Goal: Task Accomplishment & Management: Manage account settings

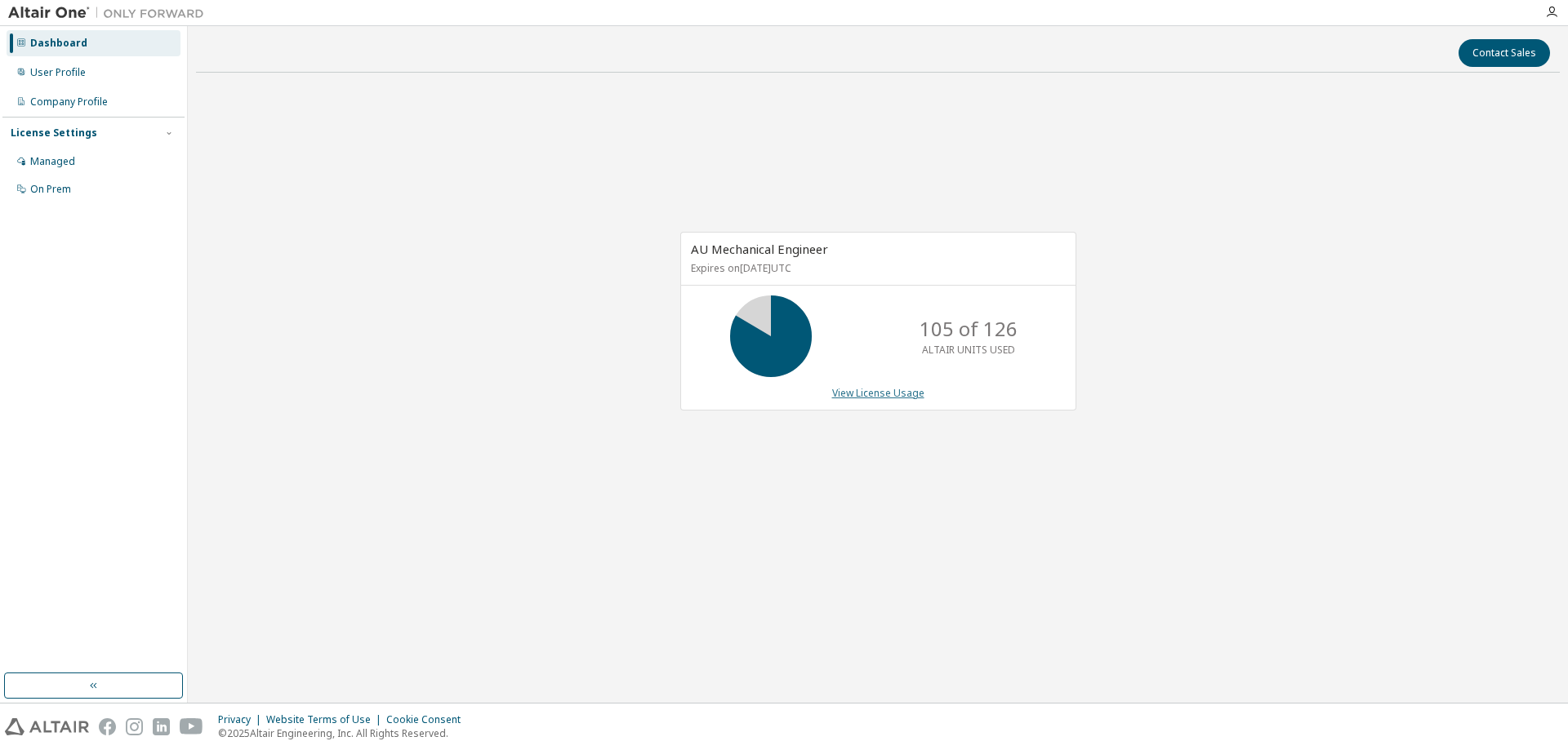
click at [894, 395] on link "View License Usage" at bounding box center [878, 393] width 92 height 13
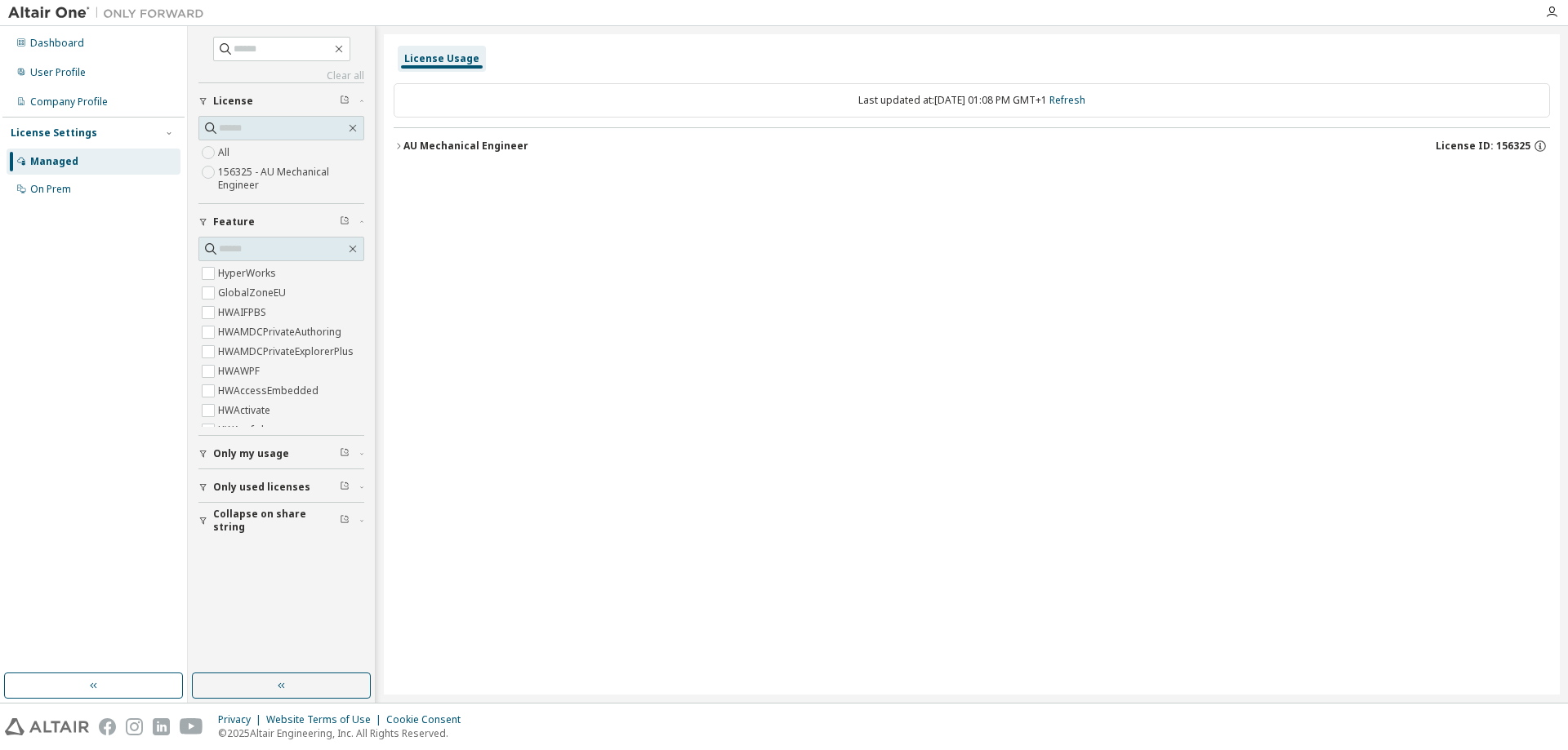
click at [404, 147] on div "AU Mechanical Engineer" at bounding box center [466, 146] width 125 height 13
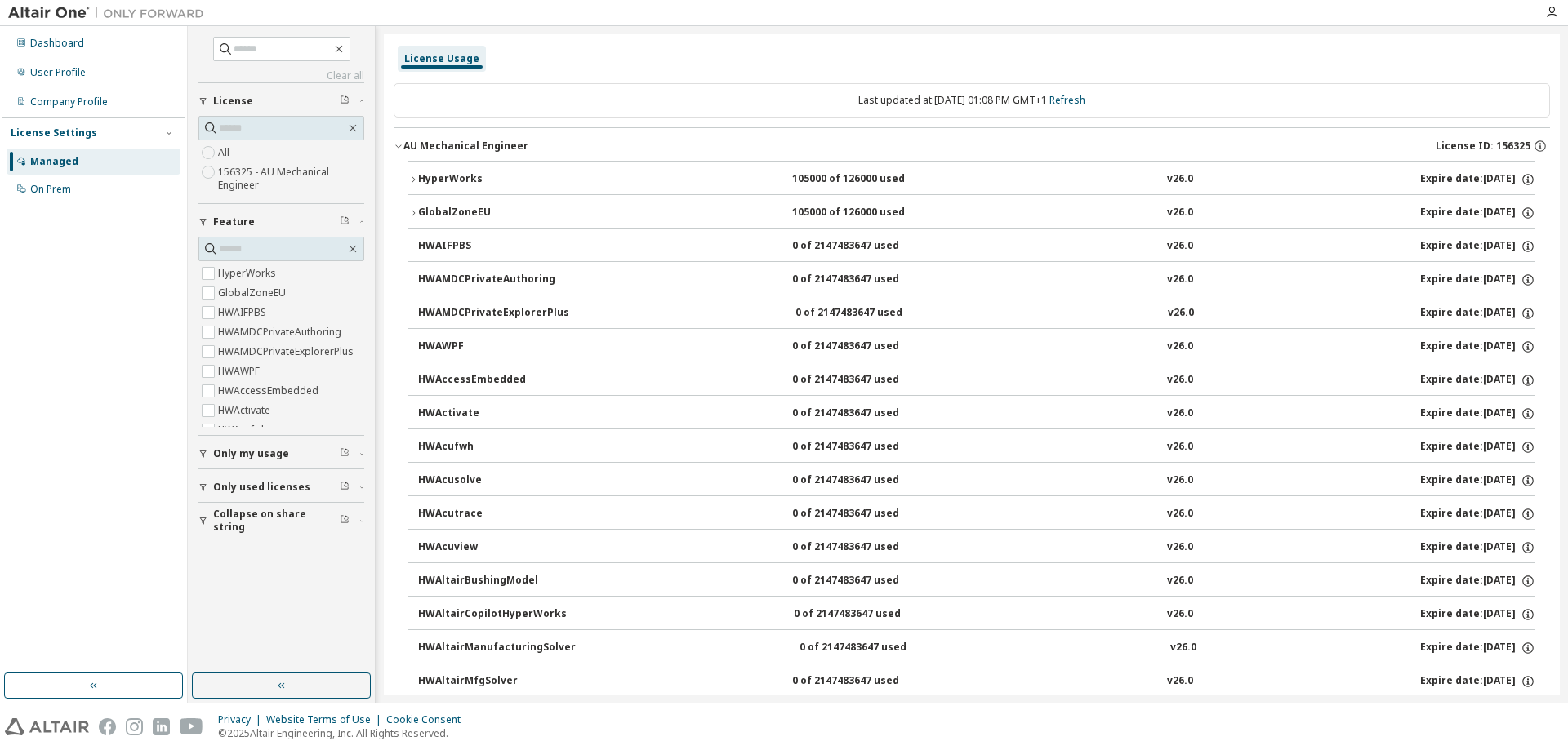
click at [588, 390] on button "HWAccessEmbedded 0 of 2147483647 used v26.0 Expire date: 2025-11-14" at bounding box center [977, 379] width 1117 height 36
